Goal: Information Seeking & Learning: Check status

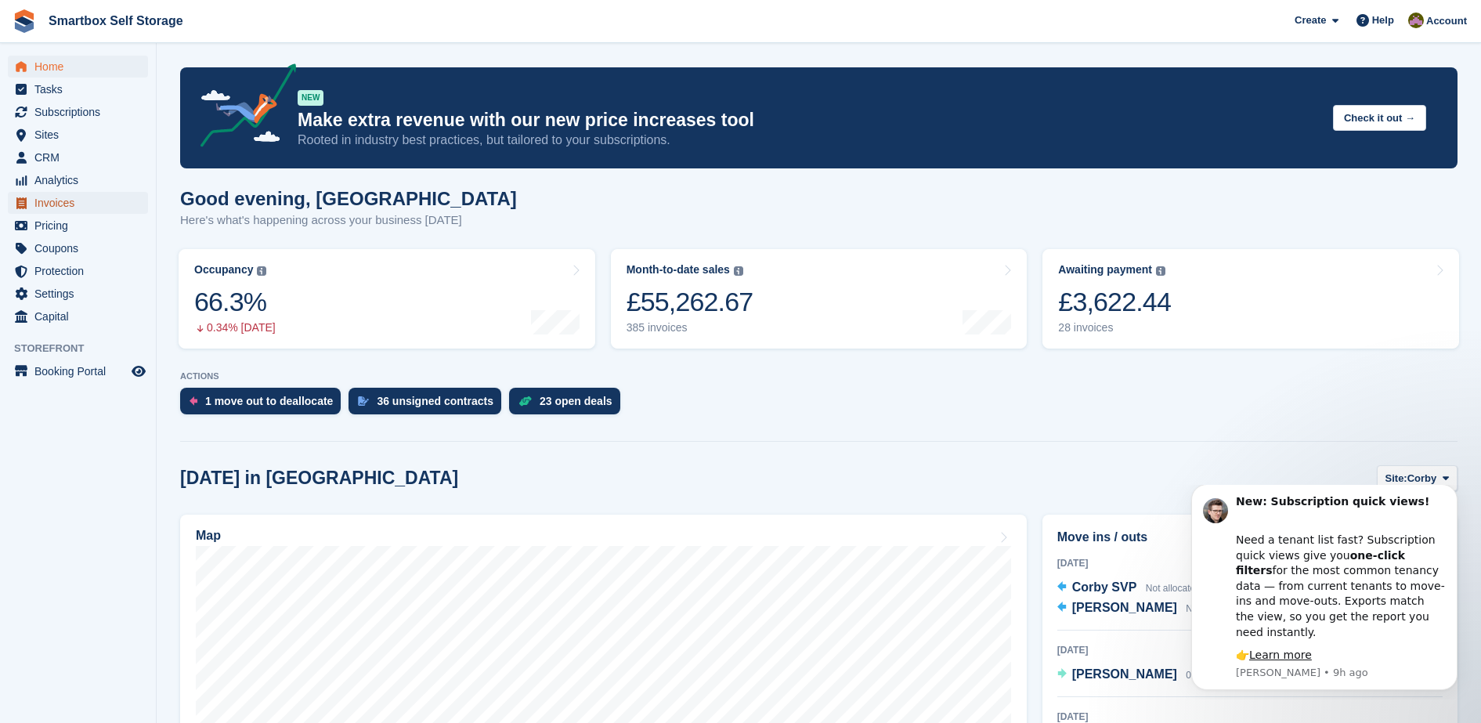
click at [108, 205] on span "Invoices" at bounding box center [81, 203] width 94 height 22
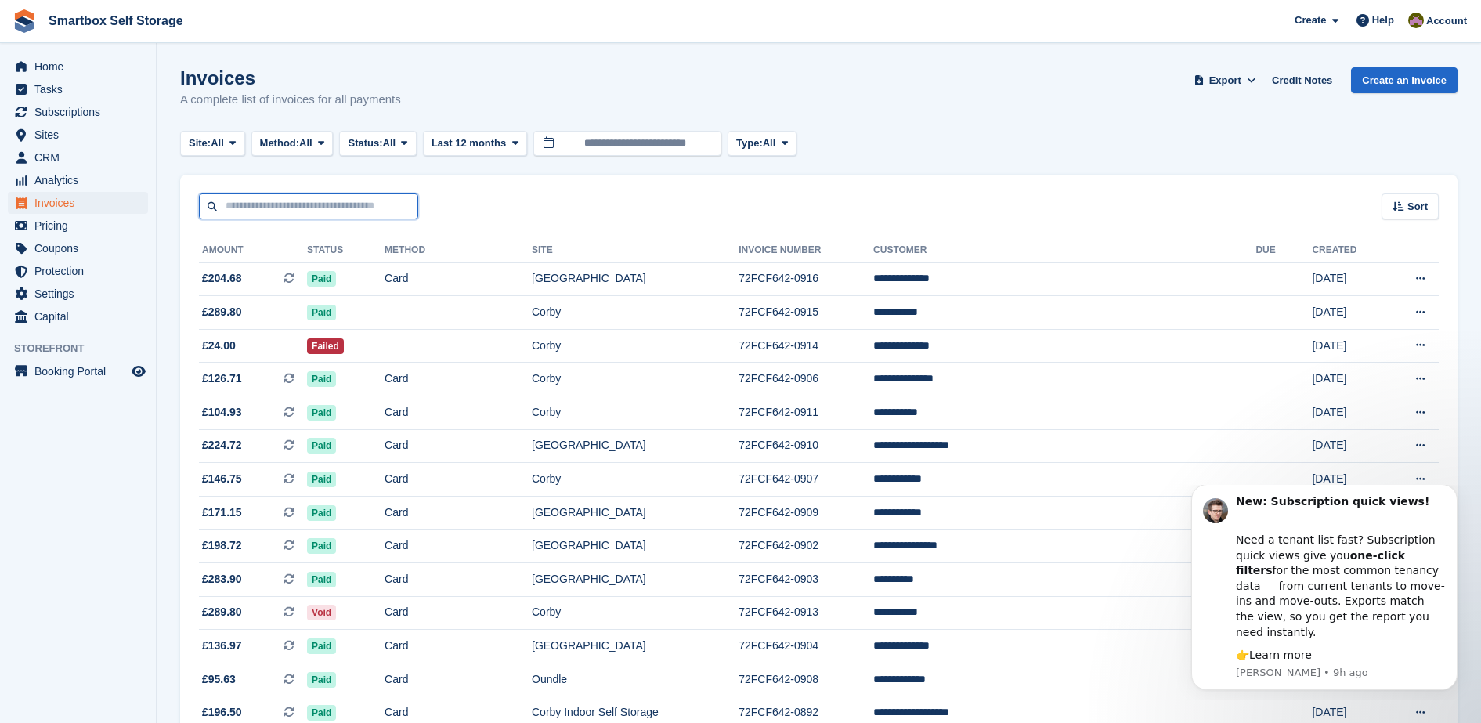
click at [352, 201] on input "text" at bounding box center [308, 206] width 219 height 26
type input "******"
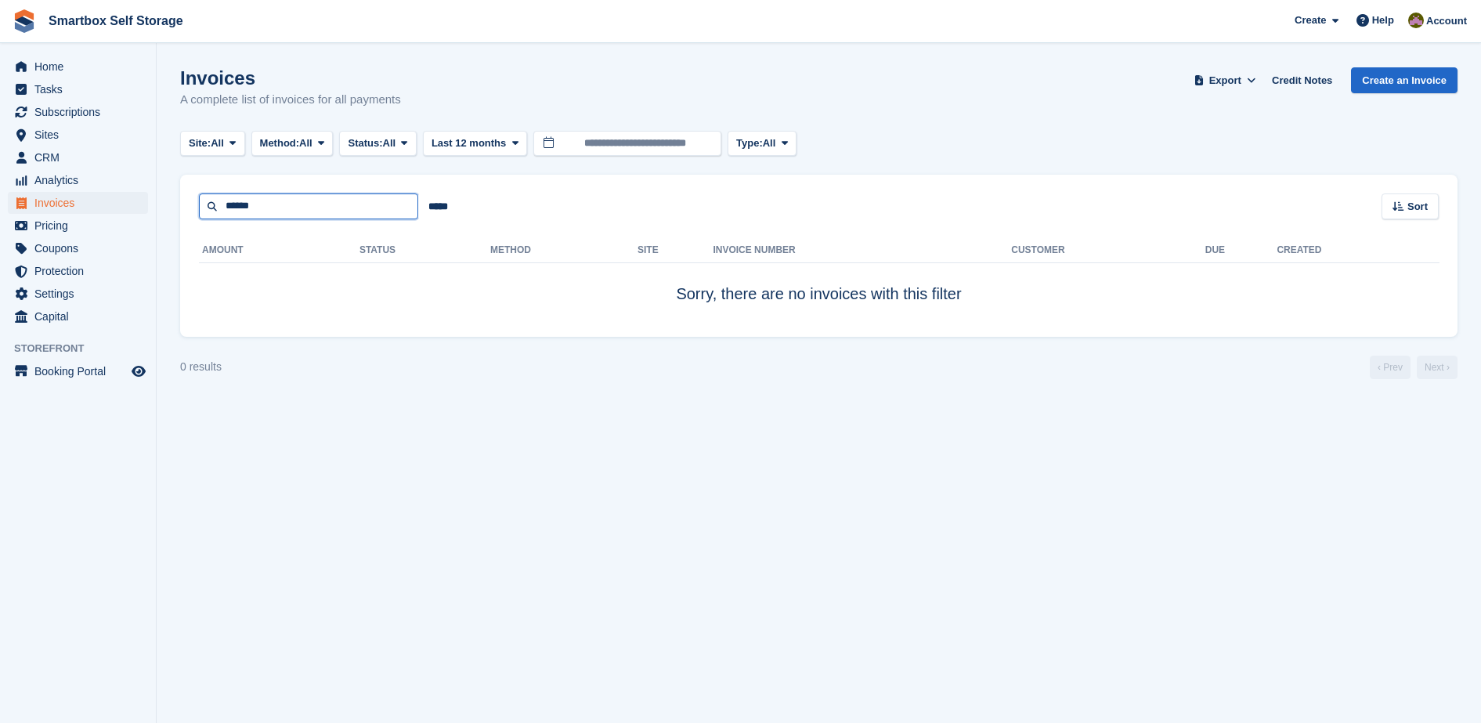
click at [308, 207] on input "******" at bounding box center [308, 206] width 219 height 26
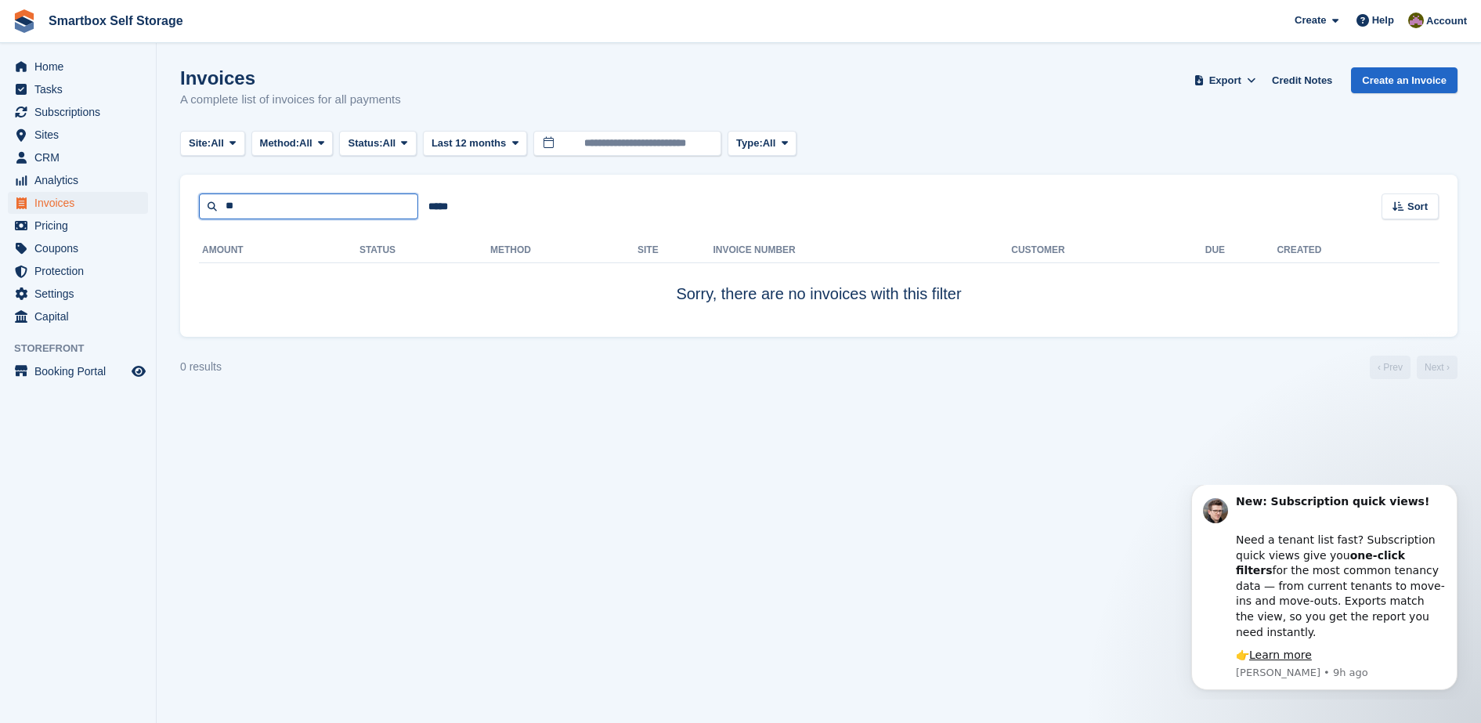
type input "*"
click at [68, 63] on span "Home" at bounding box center [81, 67] width 94 height 22
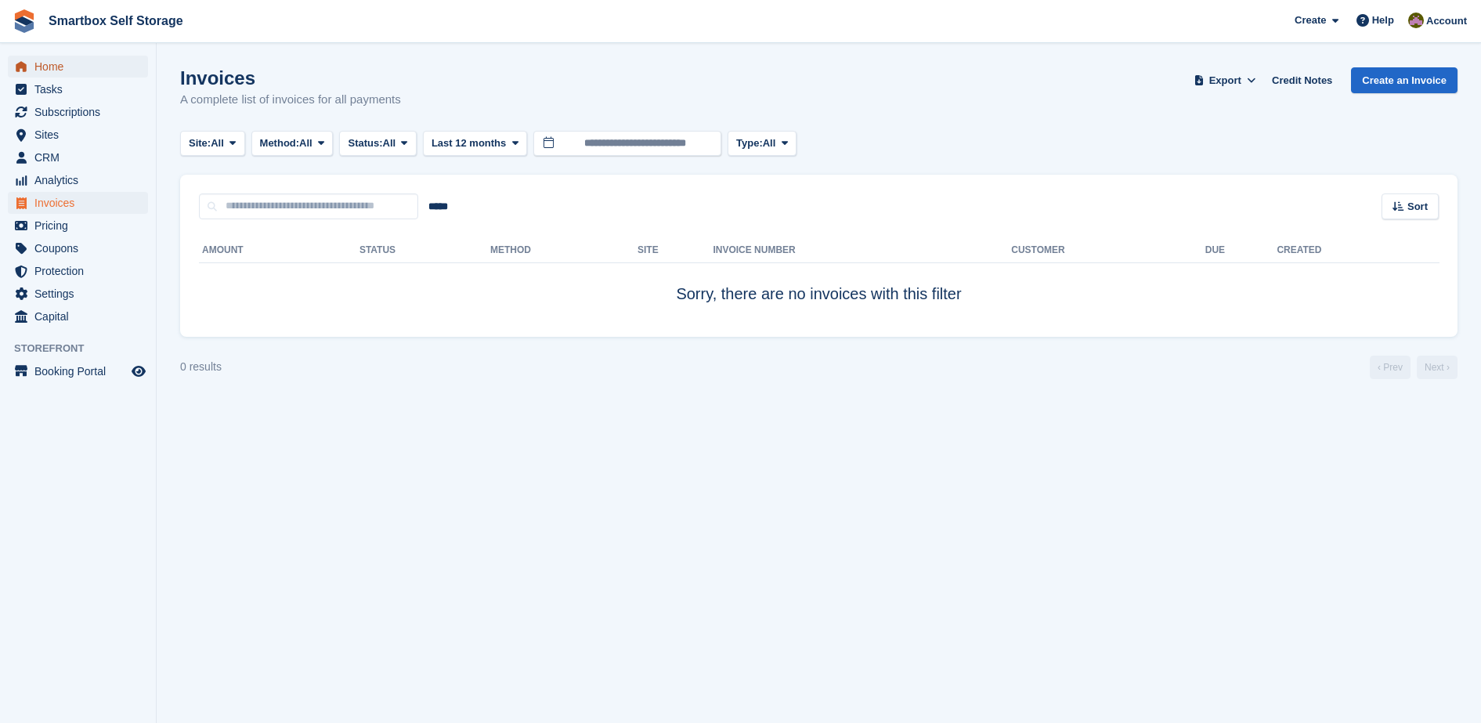
click at [68, 63] on span "Home" at bounding box center [81, 67] width 94 height 22
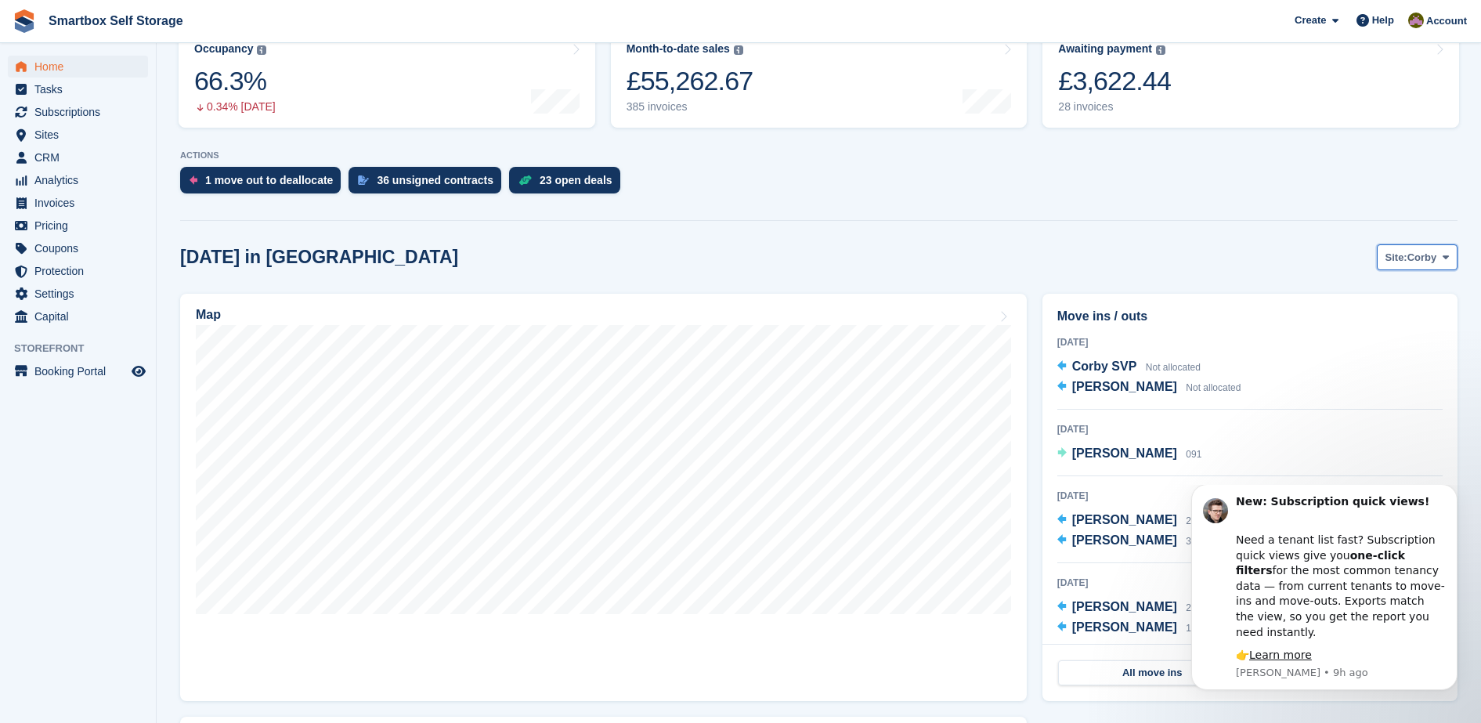
click at [1427, 264] on span "Corby" at bounding box center [1423, 258] width 30 height 16
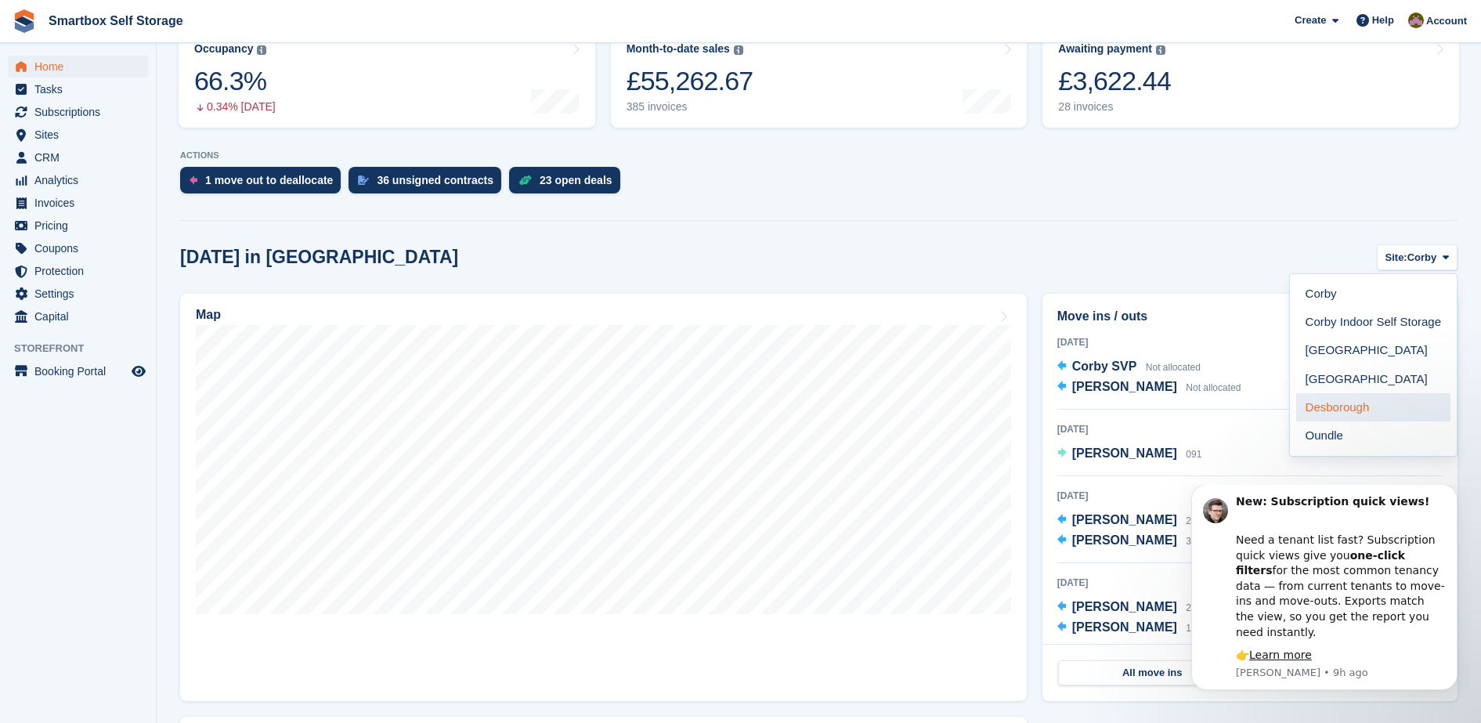
click at [1377, 402] on link "Desborough" at bounding box center [1373, 407] width 154 height 28
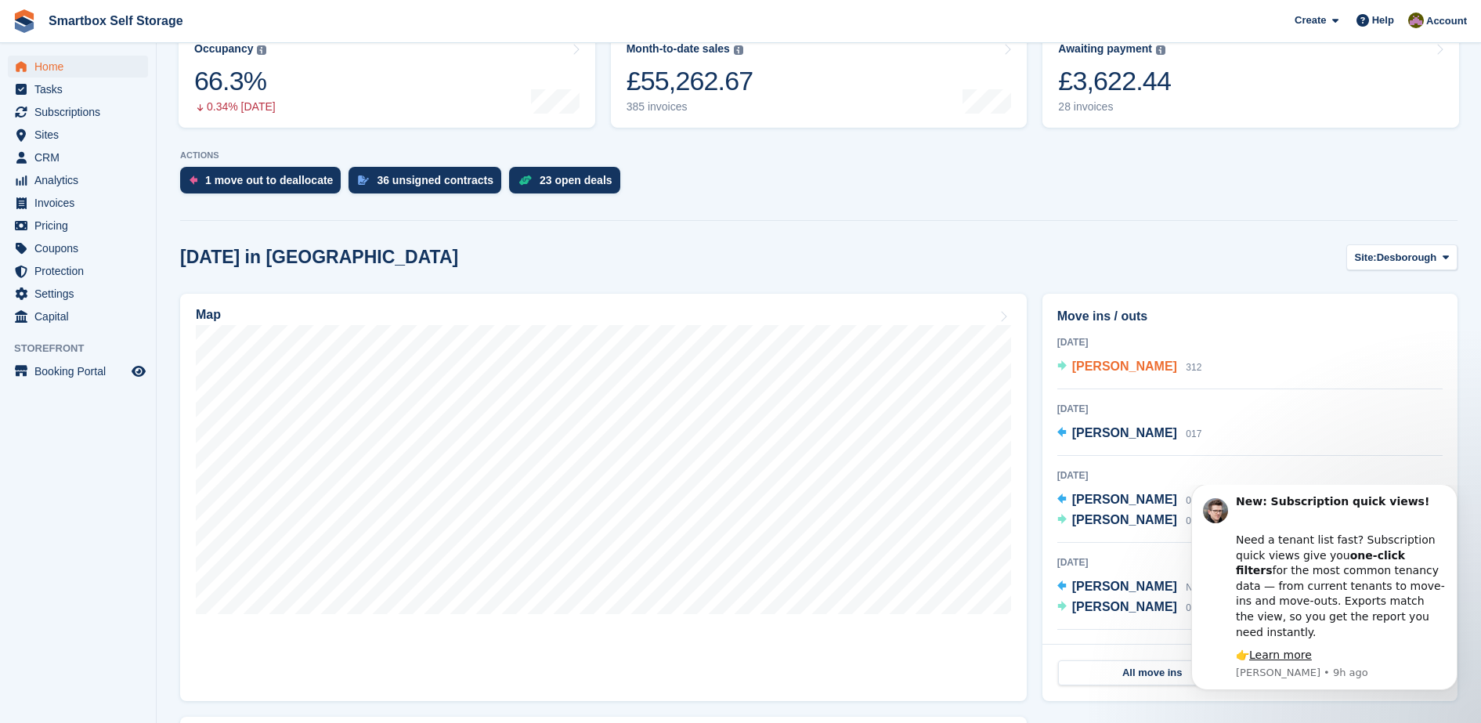
click at [1145, 373] on span "[PERSON_NAME]" at bounding box center [1124, 366] width 105 height 13
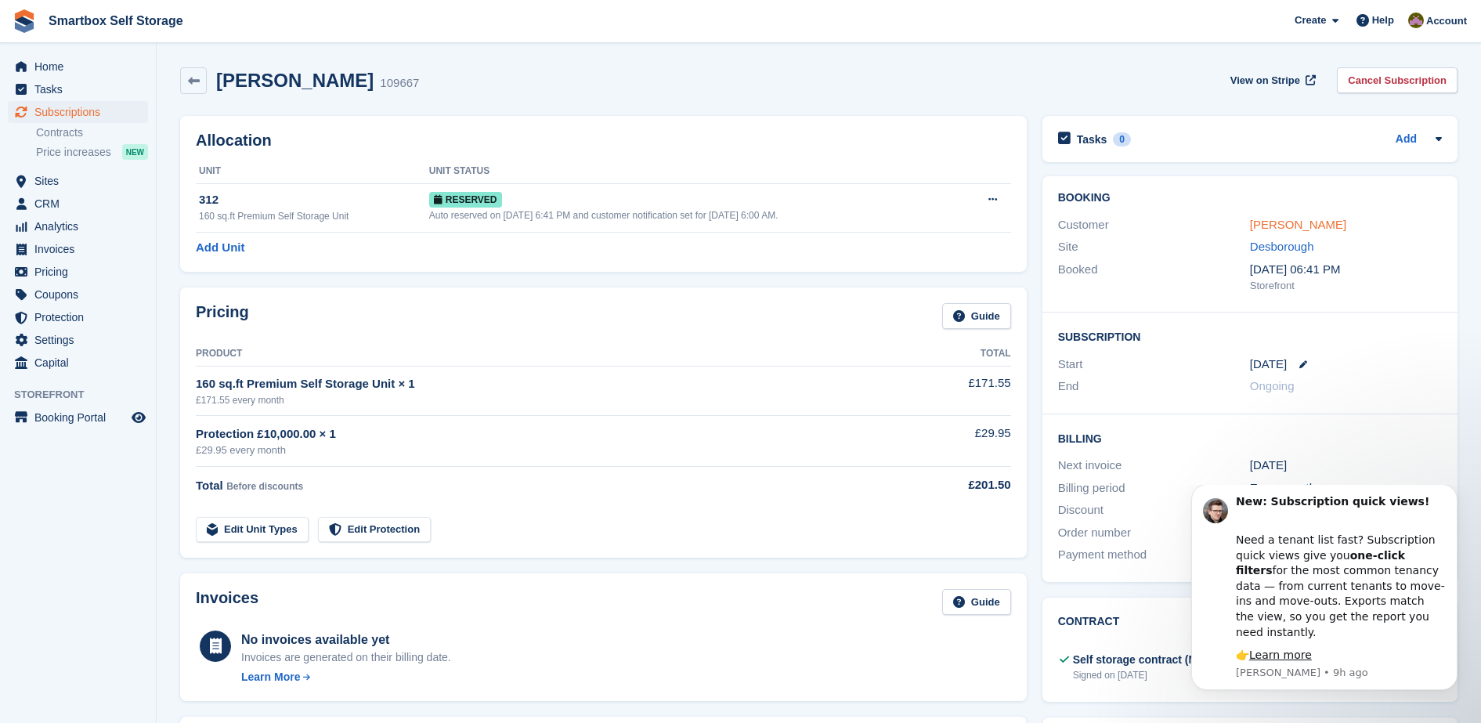
click at [1296, 219] on link "[PERSON_NAME]" at bounding box center [1298, 224] width 96 height 13
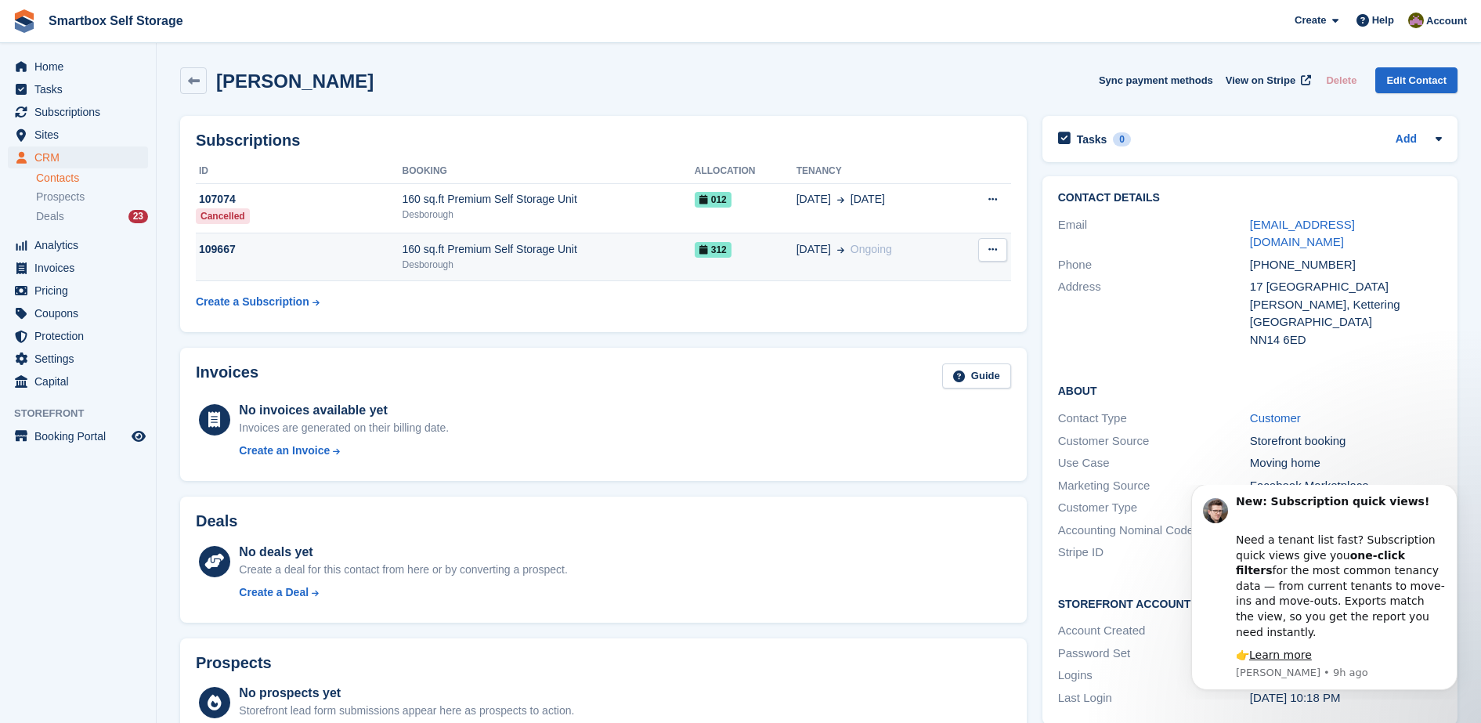
click at [720, 247] on span "312" at bounding box center [713, 250] width 37 height 16
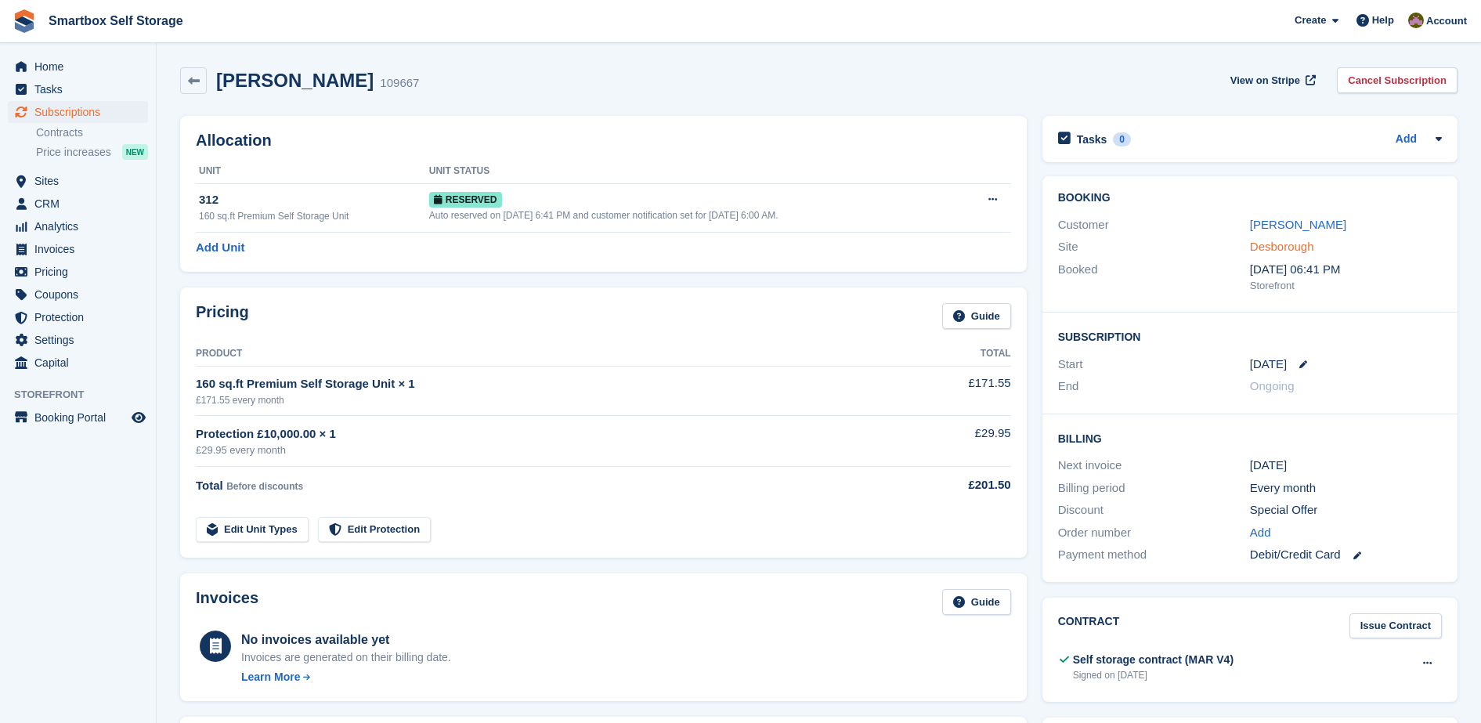
click at [1262, 244] on link "Desborough" at bounding box center [1282, 246] width 64 height 13
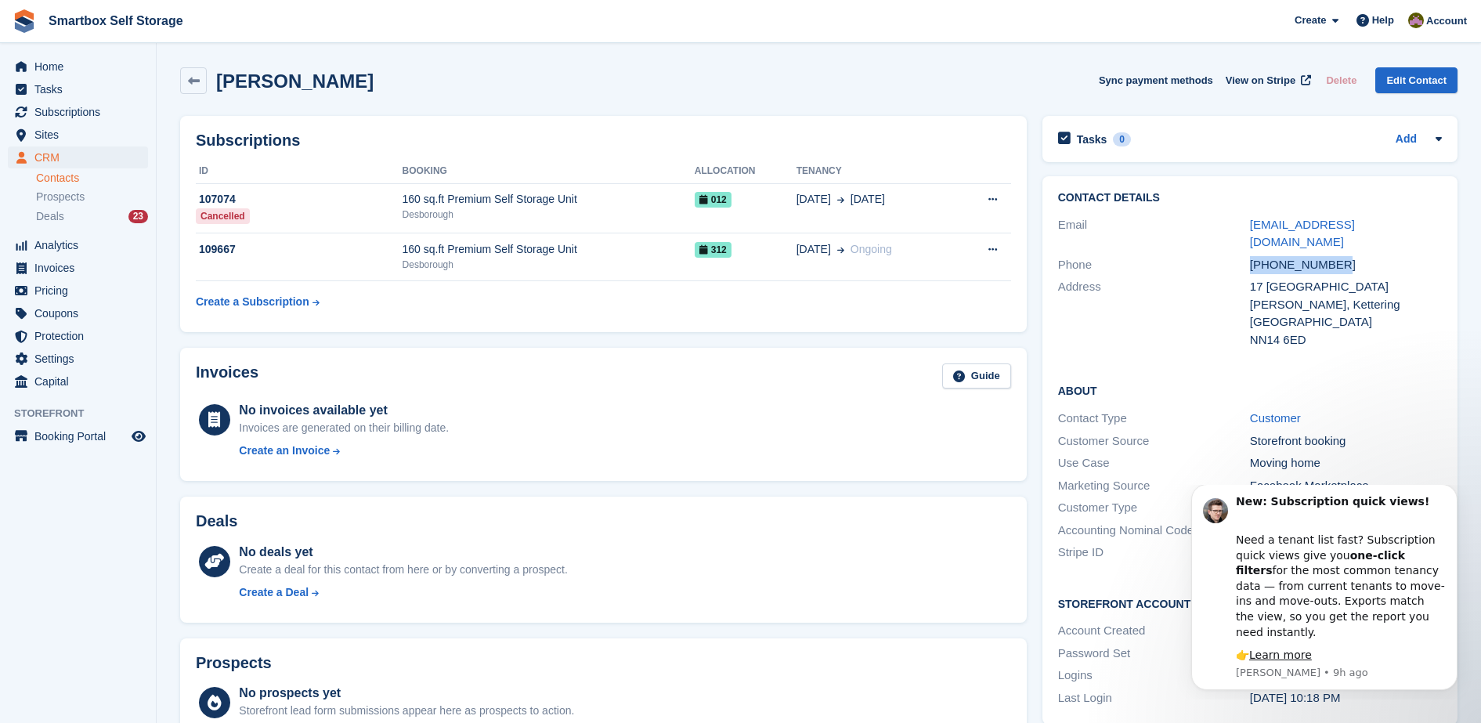
drag, startPoint x: 1345, startPoint y: 236, endPoint x: 1191, endPoint y: 244, distance: 153.8
click at [1191, 254] on div "Phone [PHONE_NUMBER]" at bounding box center [1250, 265] width 384 height 23
copy div "[PHONE_NUMBER]"
click at [555, 242] on div "160 sq.ft Premium Self Storage Unit" at bounding box center [549, 249] width 292 height 16
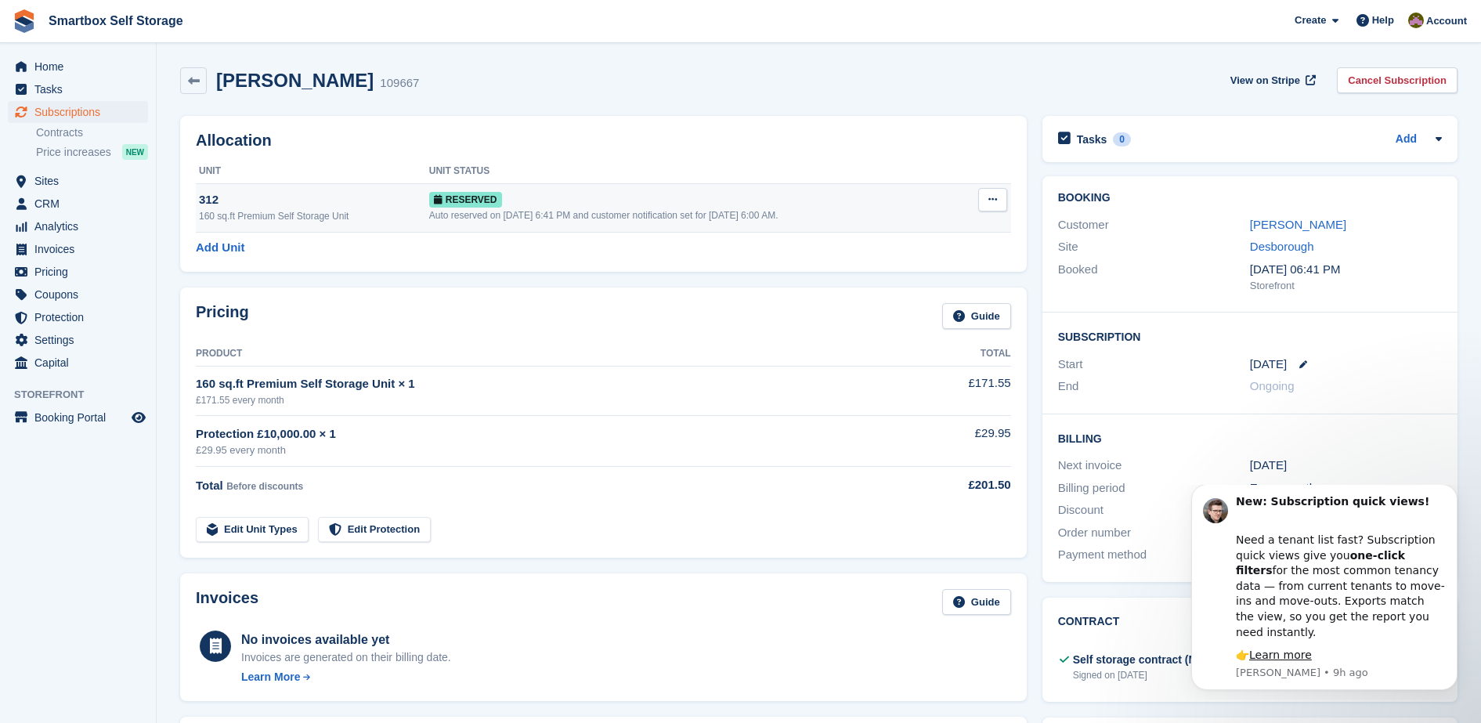
click at [556, 215] on div "Auto reserved on 22nd Sep, 6:41 PM and customer notification set for 23rd Sep, …" at bounding box center [695, 215] width 532 height 14
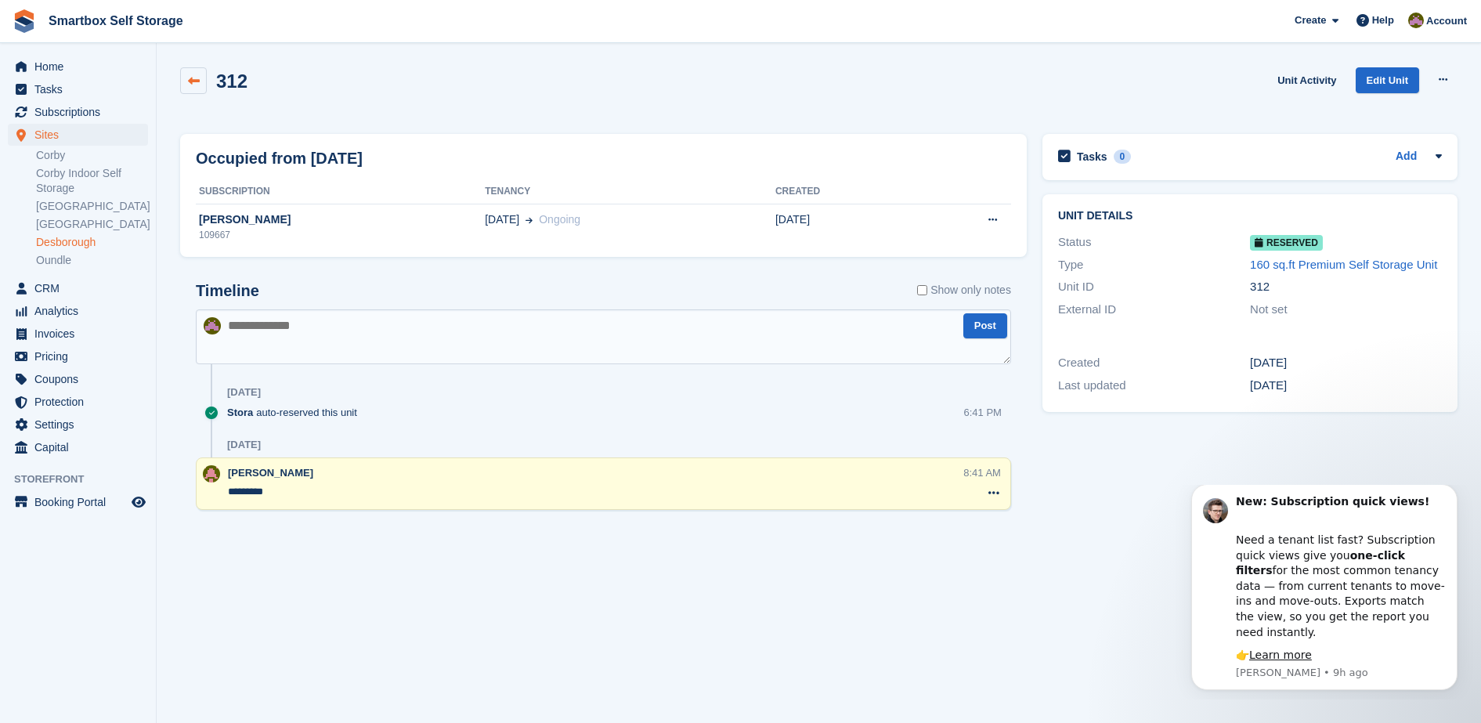
click at [199, 67] on link at bounding box center [193, 80] width 27 height 27
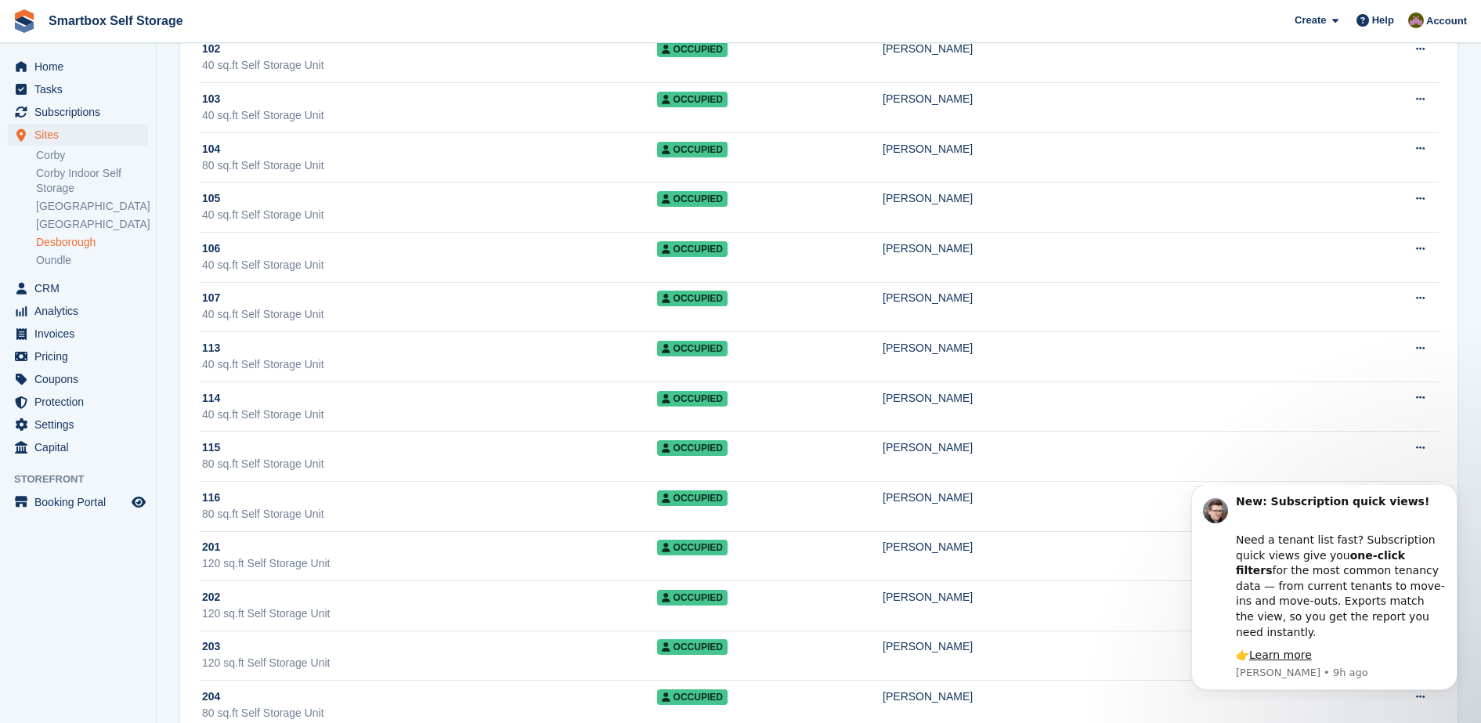
scroll to position [4093, 0]
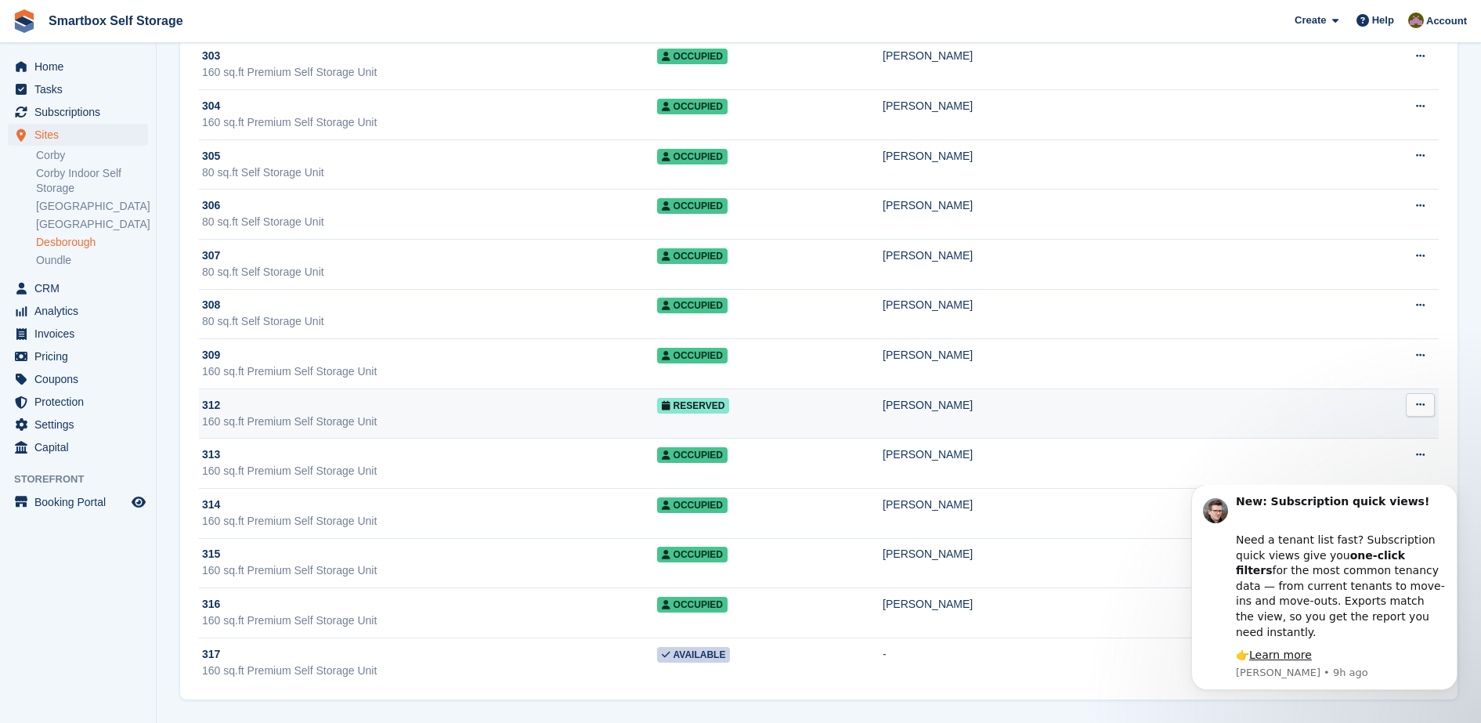
click at [462, 412] on div "312" at bounding box center [429, 405] width 455 height 16
